Goal: Task Accomplishment & Management: Use online tool/utility

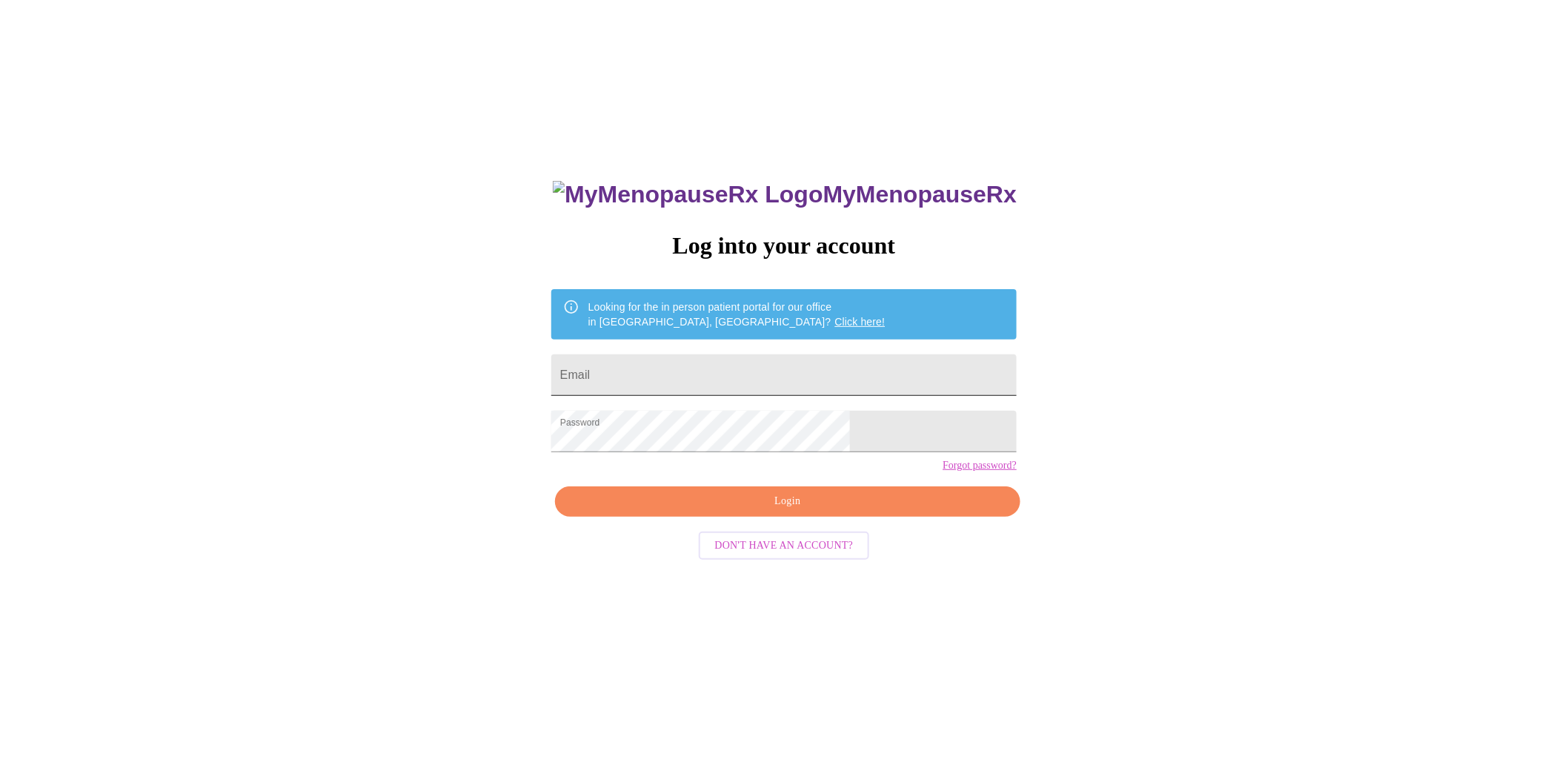
click at [727, 373] on input "Email" at bounding box center [784, 375] width 465 height 42
type input "[EMAIL_ADDRESS][DOMAIN_NAME]"
click at [758, 511] on span "Login" at bounding box center [787, 502] width 431 height 19
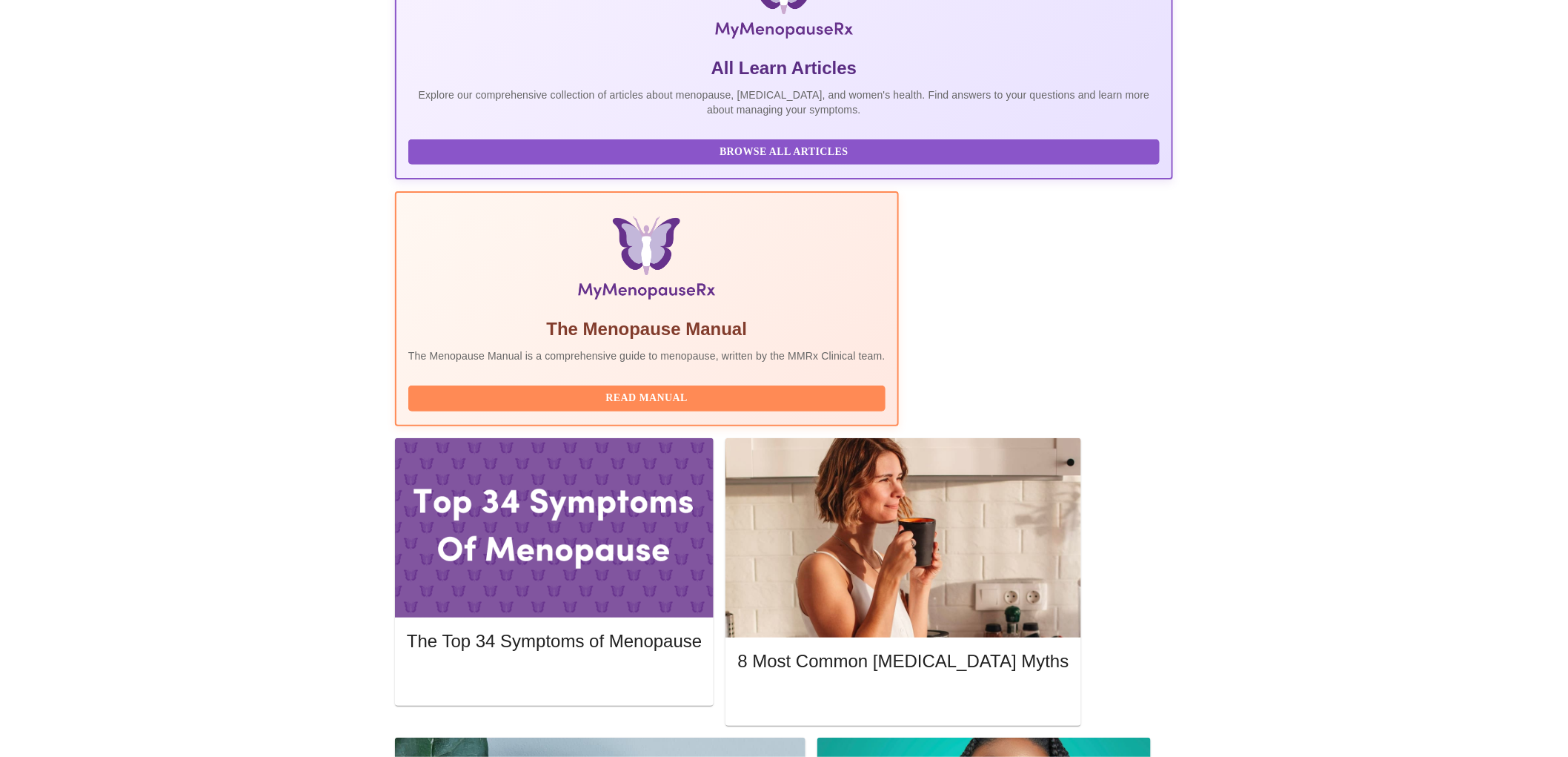
scroll to position [243, 0]
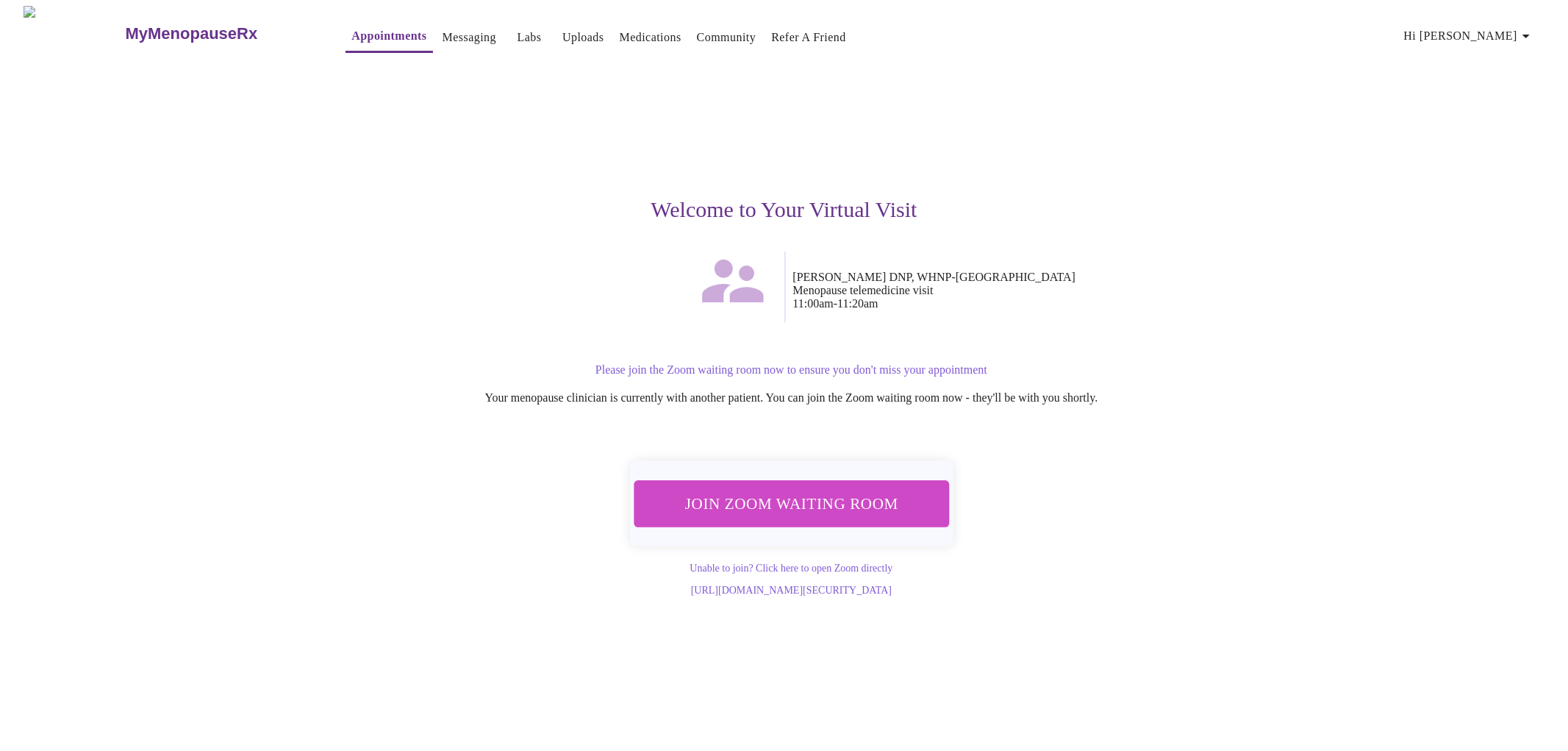
click at [708, 503] on span "Join Zoom Waiting Room" at bounding box center [790, 503] width 277 height 27
